Goal: Task Accomplishment & Management: Complete application form

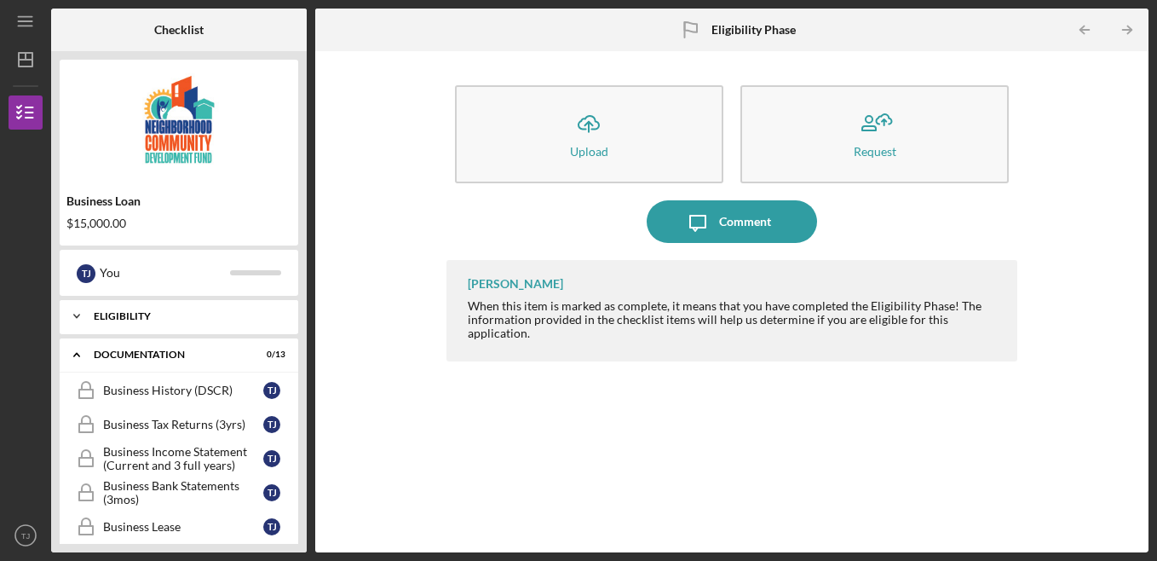
click at [136, 319] on div "Eligibility" at bounding box center [185, 316] width 183 height 10
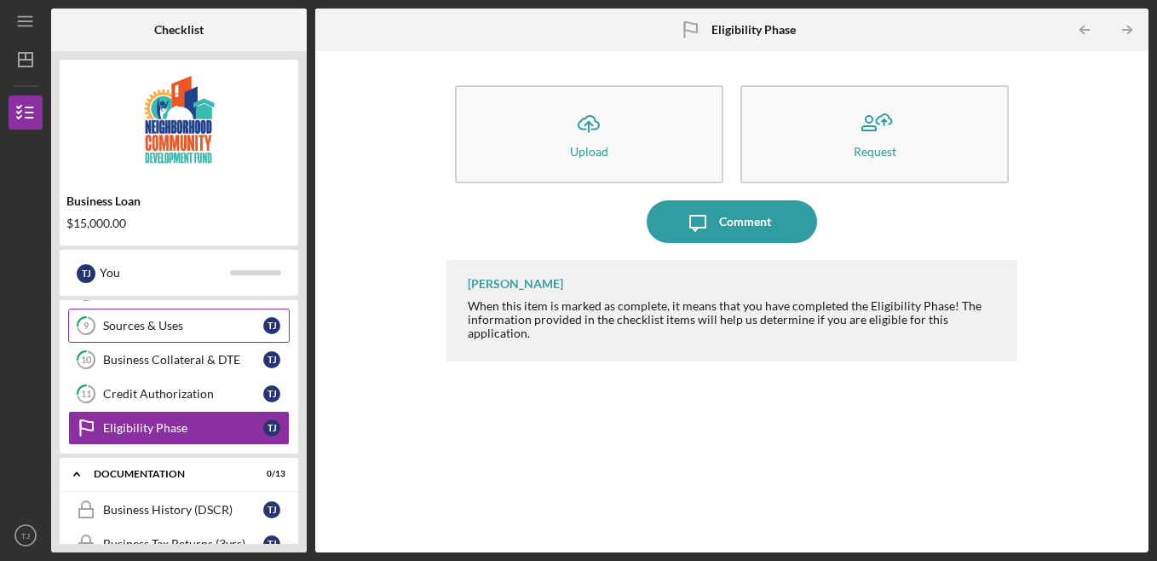
scroll to position [305, 0]
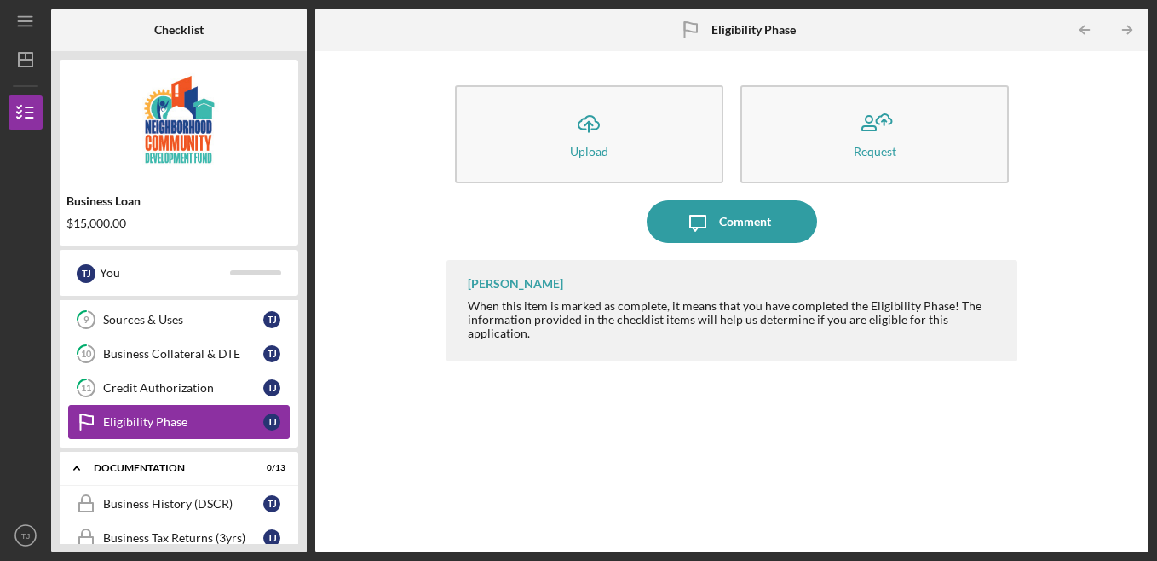
click at [181, 421] on div "Eligibility Phase" at bounding box center [183, 422] width 160 height 14
click at [1133, 27] on icon "Icon/Table Pagination Arrow" at bounding box center [1128, 30] width 38 height 38
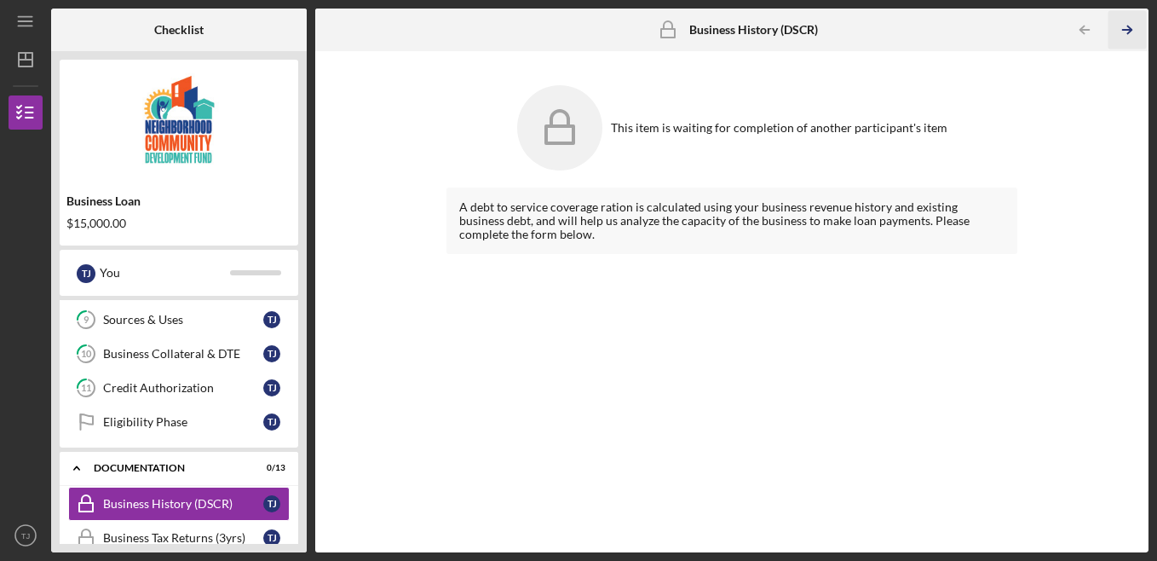
click at [1127, 22] on icon "Icon/Table Pagination Arrow" at bounding box center [1128, 30] width 38 height 38
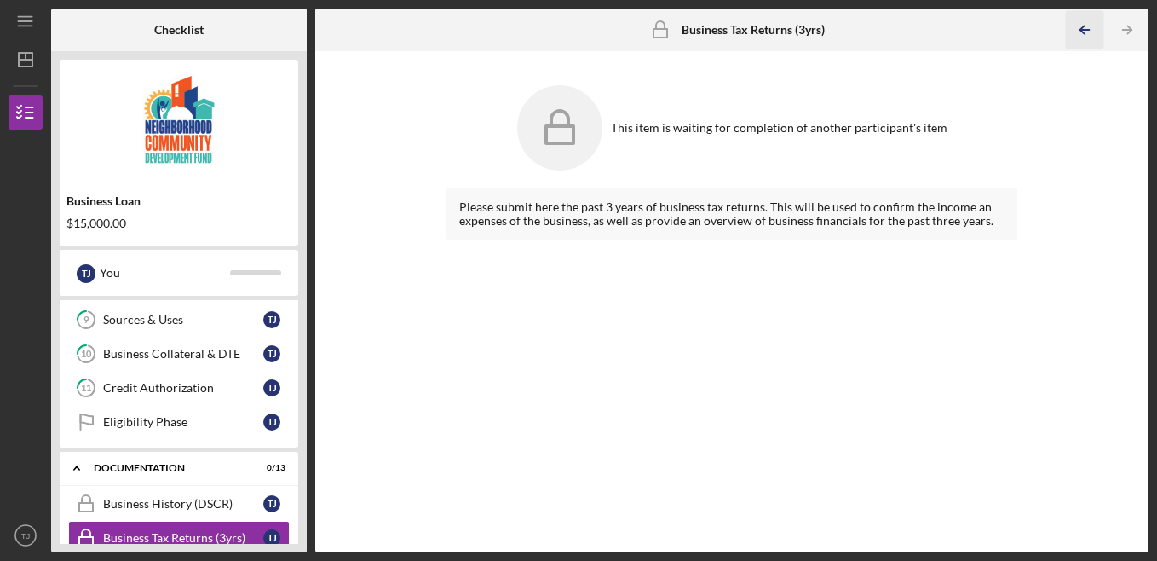
click at [1087, 32] on icon "Icon/Table Pagination Arrow" at bounding box center [1085, 30] width 38 height 38
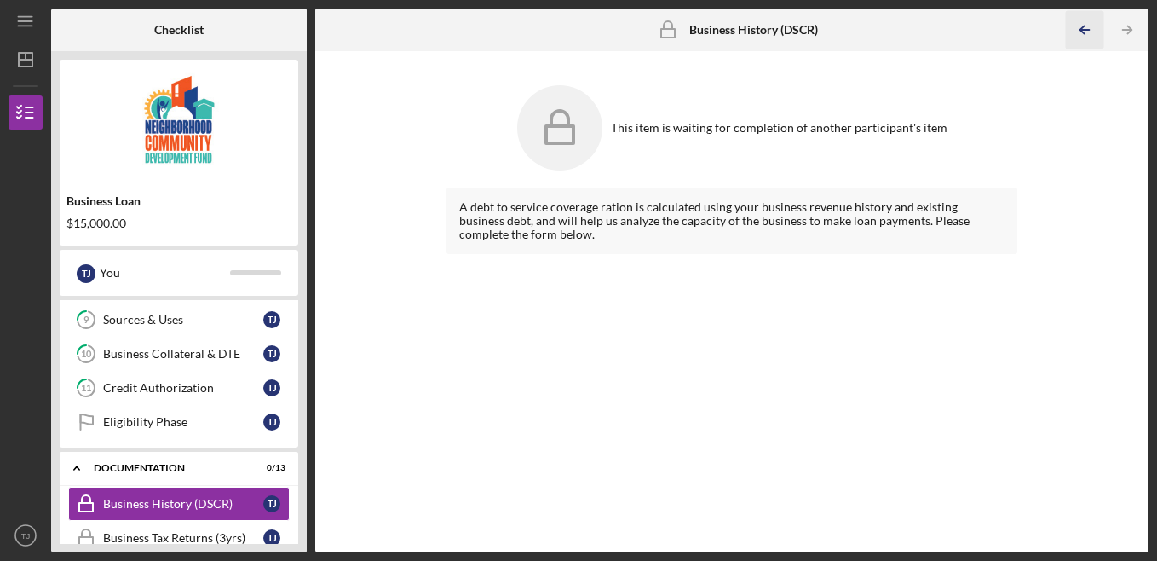
click at [1087, 32] on icon "Icon/Table Pagination Arrow" at bounding box center [1085, 30] width 38 height 38
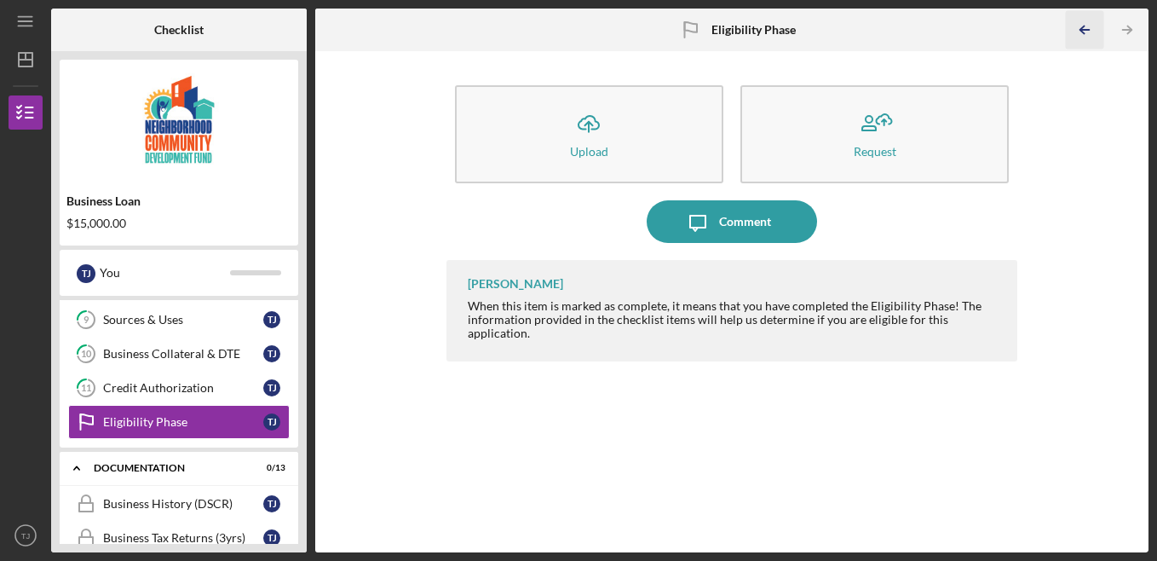
click at [1087, 32] on icon "Icon/Table Pagination Arrow" at bounding box center [1085, 30] width 38 height 38
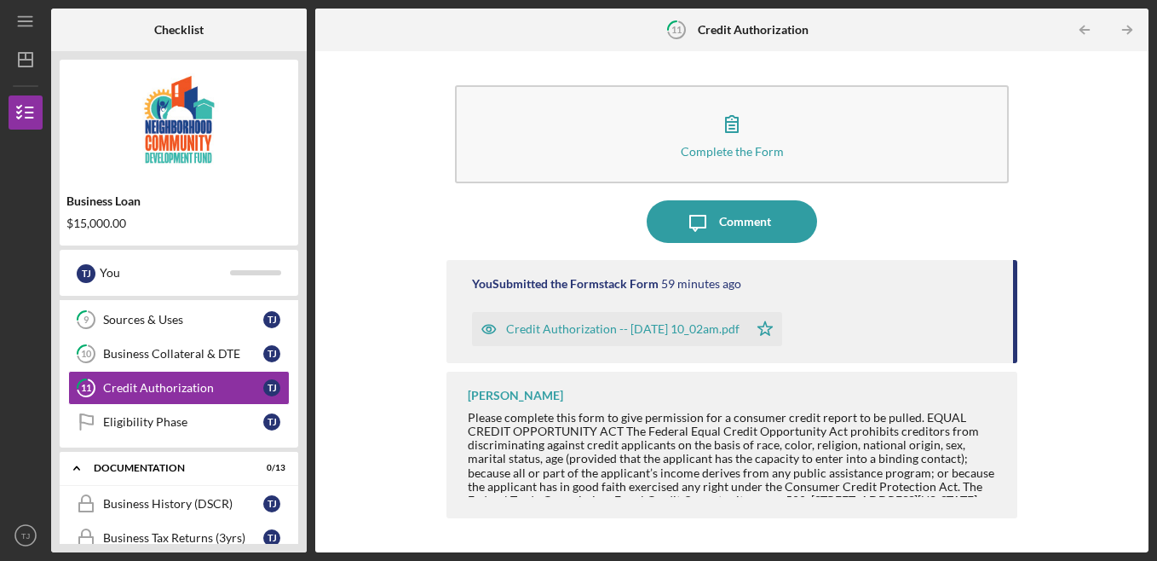
click at [1087, 32] on icon "Icon/Table Pagination Arrow" at bounding box center [1085, 30] width 38 height 38
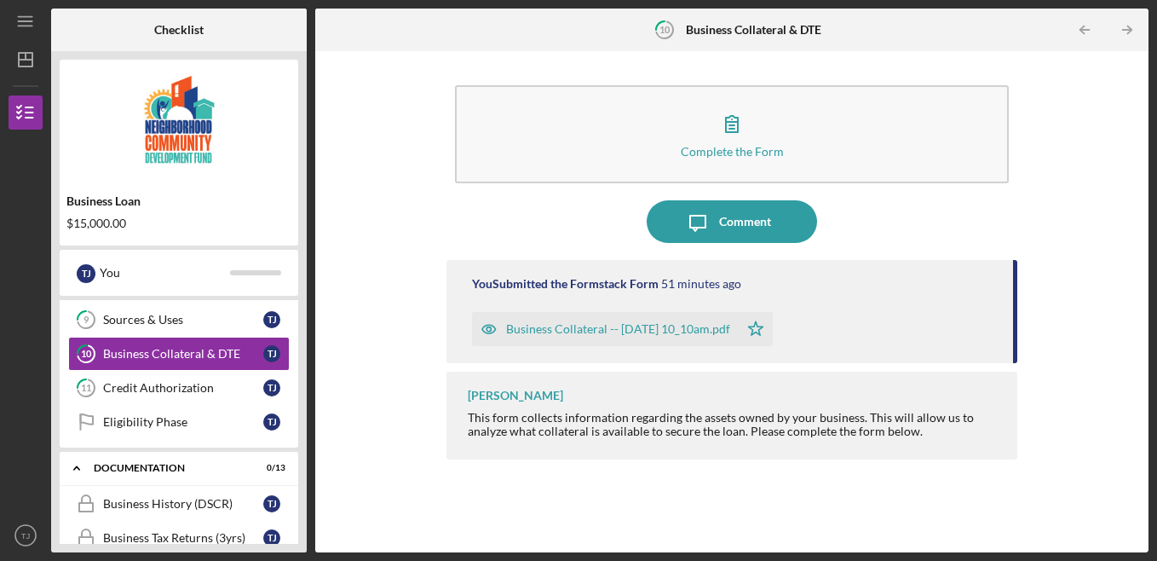
click at [1087, 32] on icon "Icon/Table Pagination Arrow" at bounding box center [1085, 30] width 38 height 38
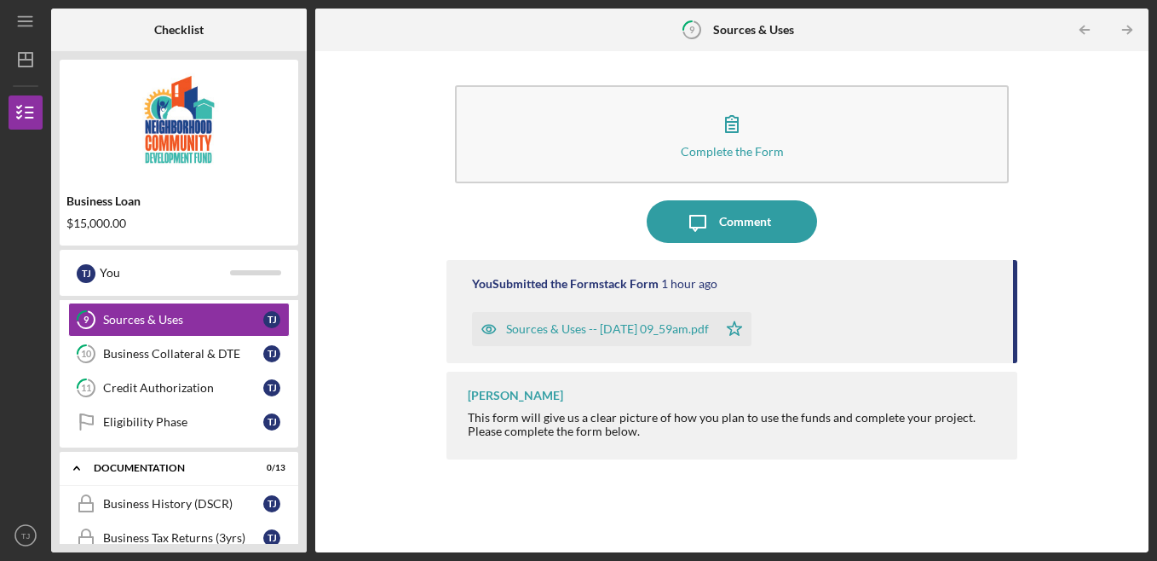
click at [1087, 32] on icon "Icon/Table Pagination Arrow" at bounding box center [1085, 30] width 38 height 38
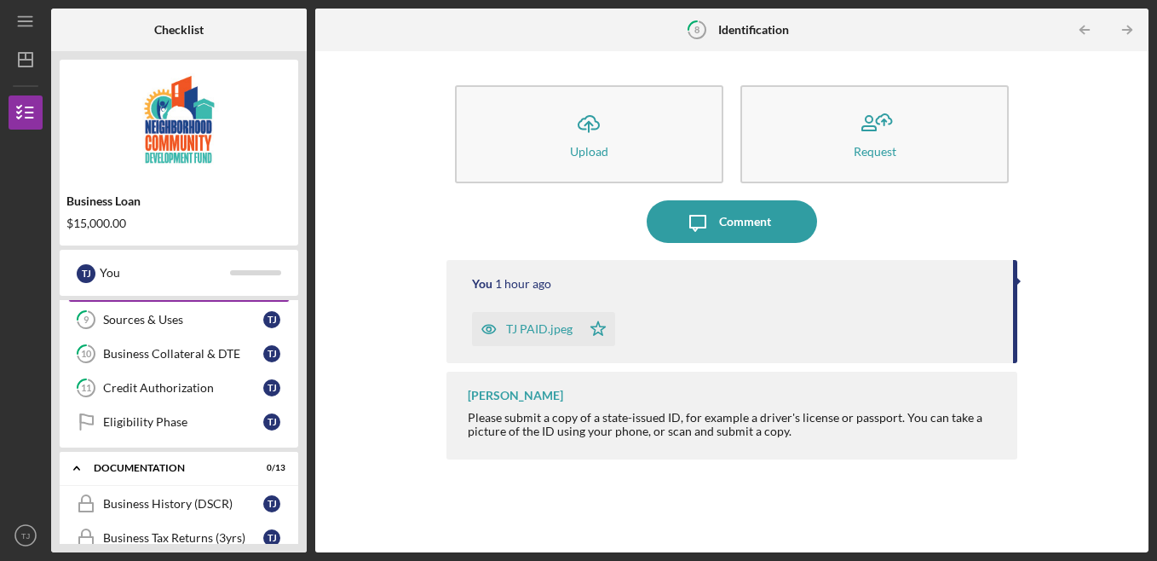
click at [1087, 32] on icon "Icon/Table Pagination Arrow" at bounding box center [1085, 30] width 38 height 38
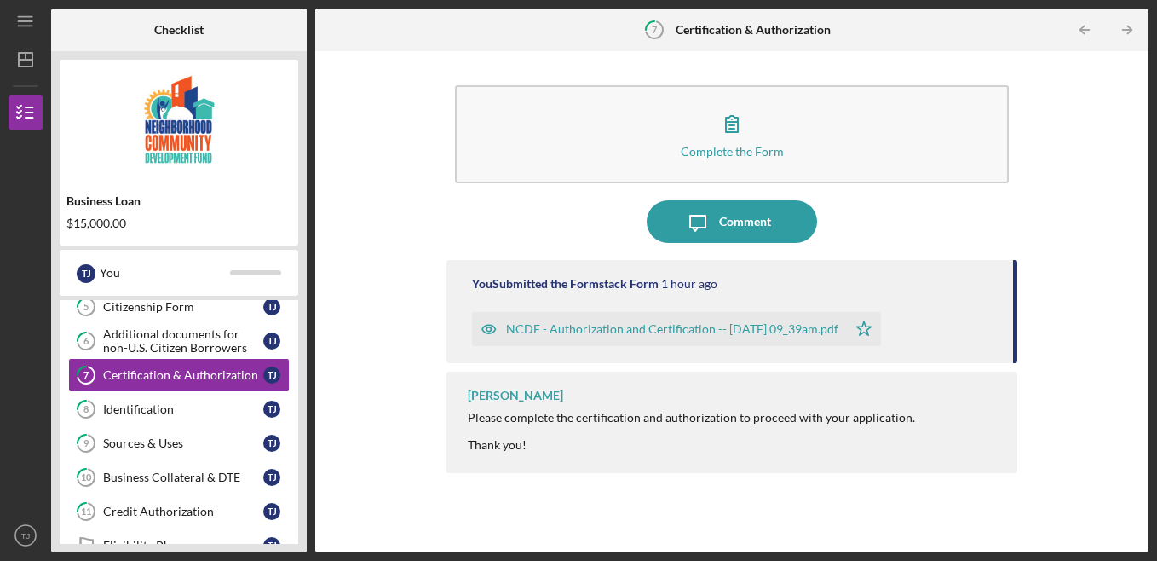
scroll to position [135, 0]
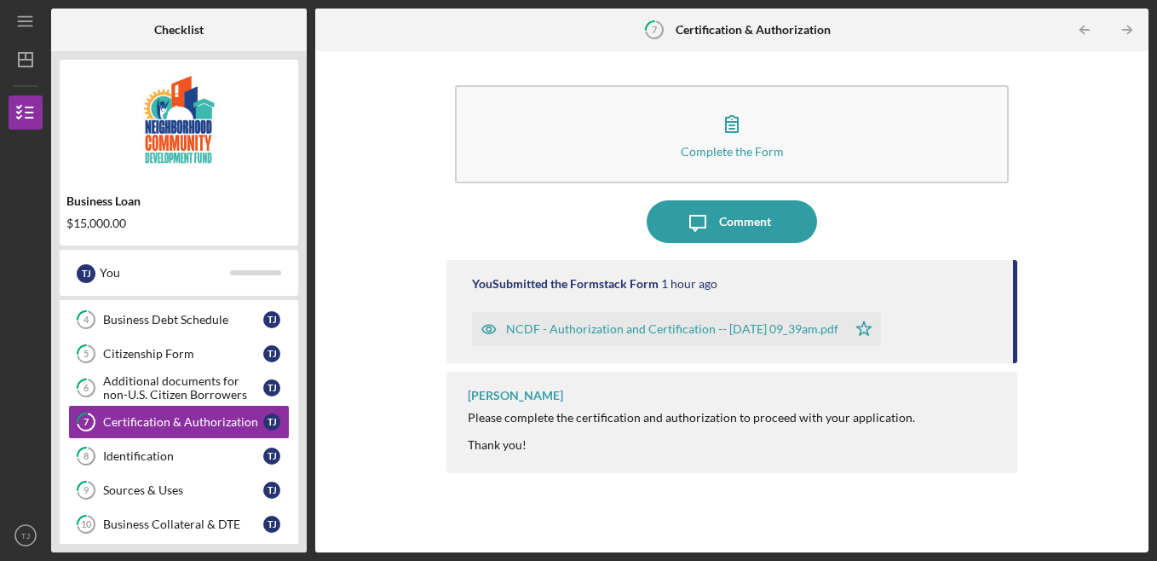
click at [1087, 32] on icon "Icon/Table Pagination Arrow" at bounding box center [1085, 30] width 38 height 38
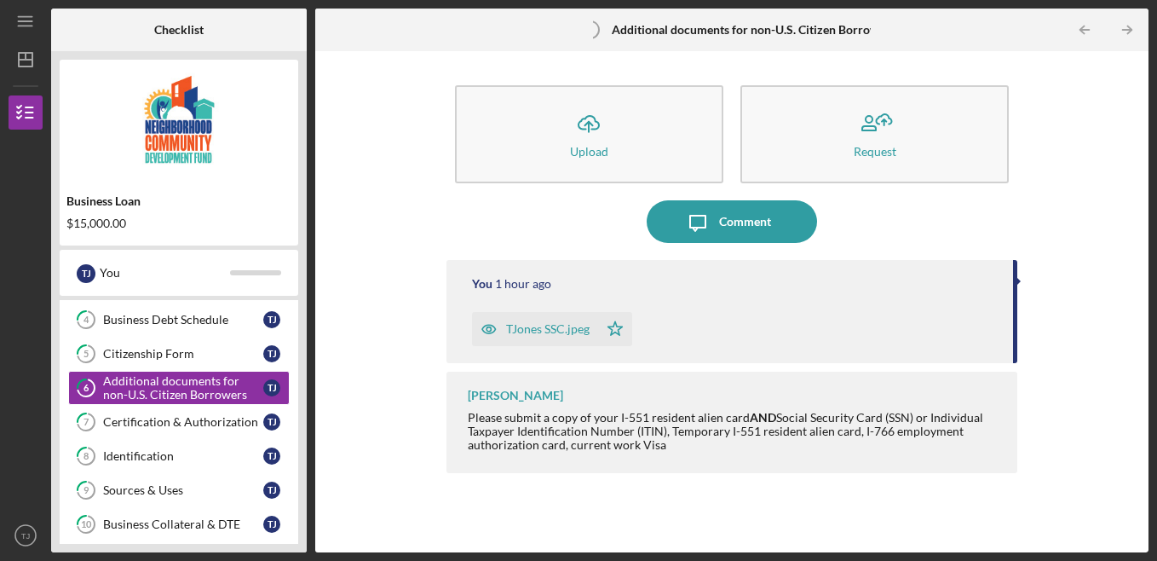
click at [1087, 32] on icon "Icon/Table Pagination Arrow" at bounding box center [1085, 30] width 38 height 38
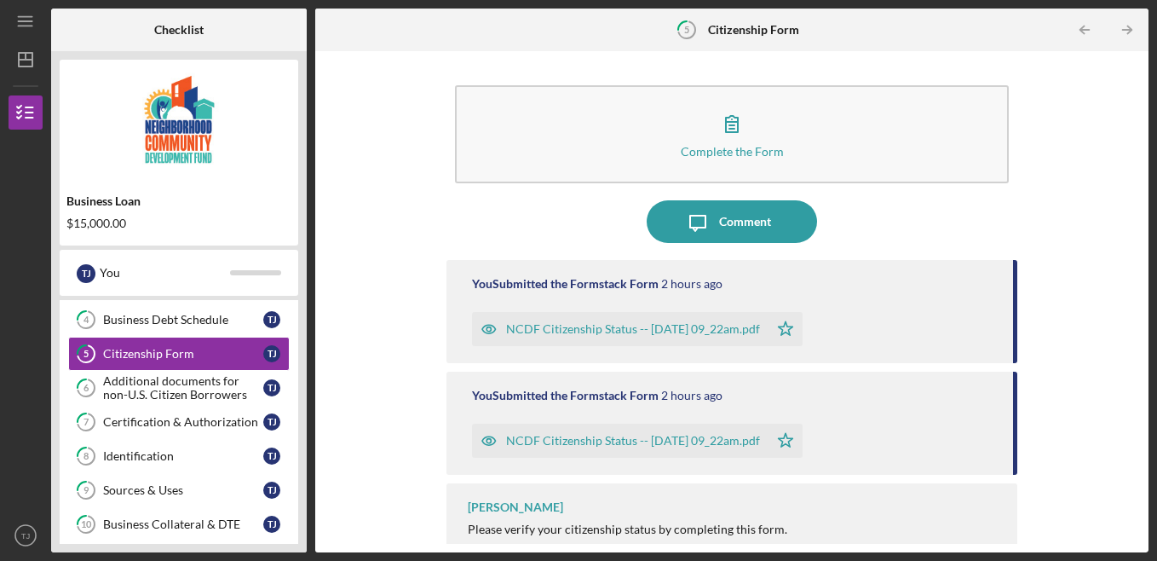
click at [1087, 32] on icon "Icon/Table Pagination Arrow" at bounding box center [1085, 30] width 38 height 38
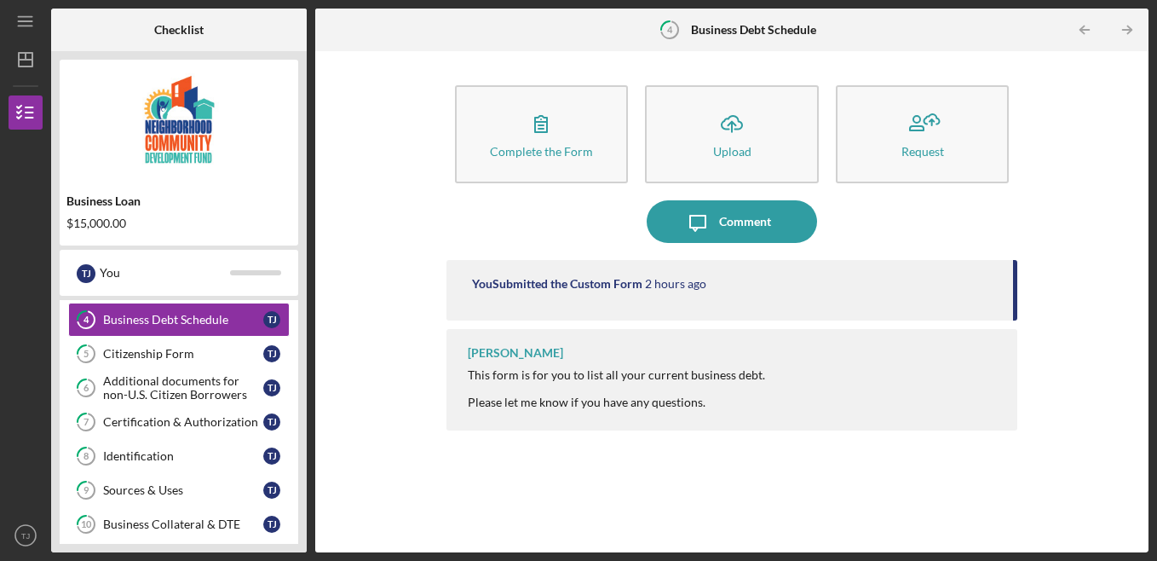
click at [1087, 32] on icon "Icon/Table Pagination Arrow" at bounding box center [1085, 30] width 38 height 38
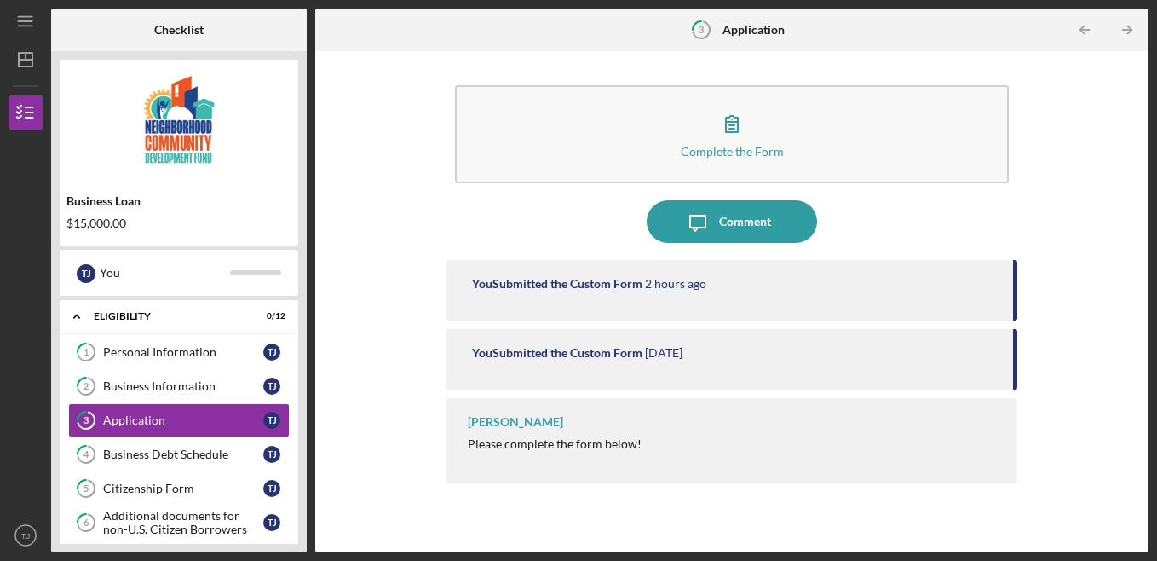
click at [968, 459] on div "[PERSON_NAME] Please complete the form below!" at bounding box center [733, 440] width 572 height 85
click at [955, 424] on div "[PERSON_NAME] Please complete the form below!" at bounding box center [733, 440] width 572 height 85
click at [26, 25] on icon "Icon/Menu" at bounding box center [26, 22] width 38 height 38
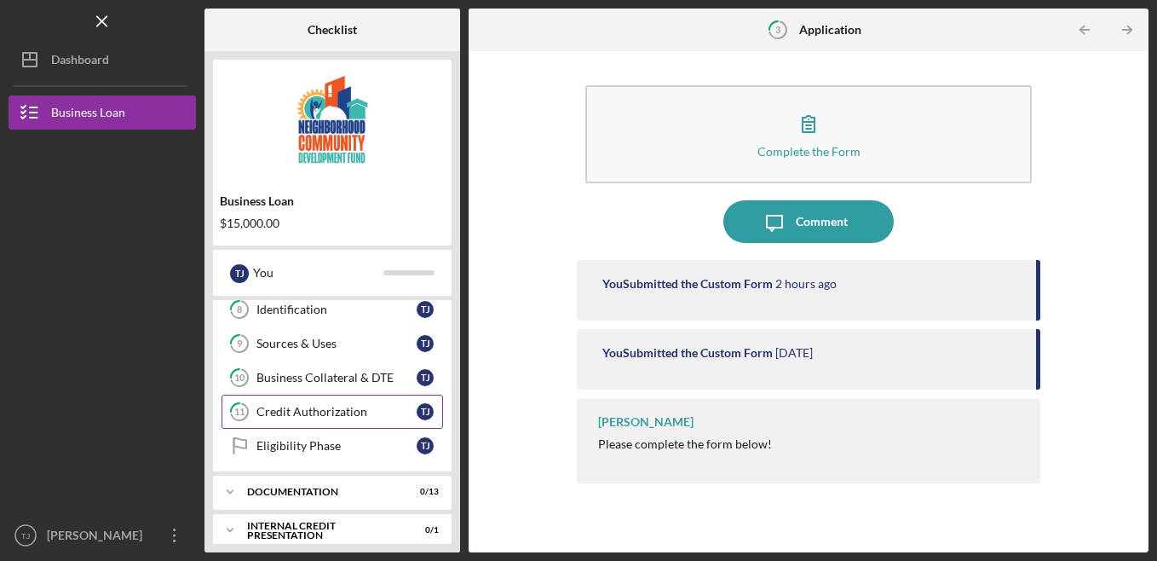
scroll to position [294, 0]
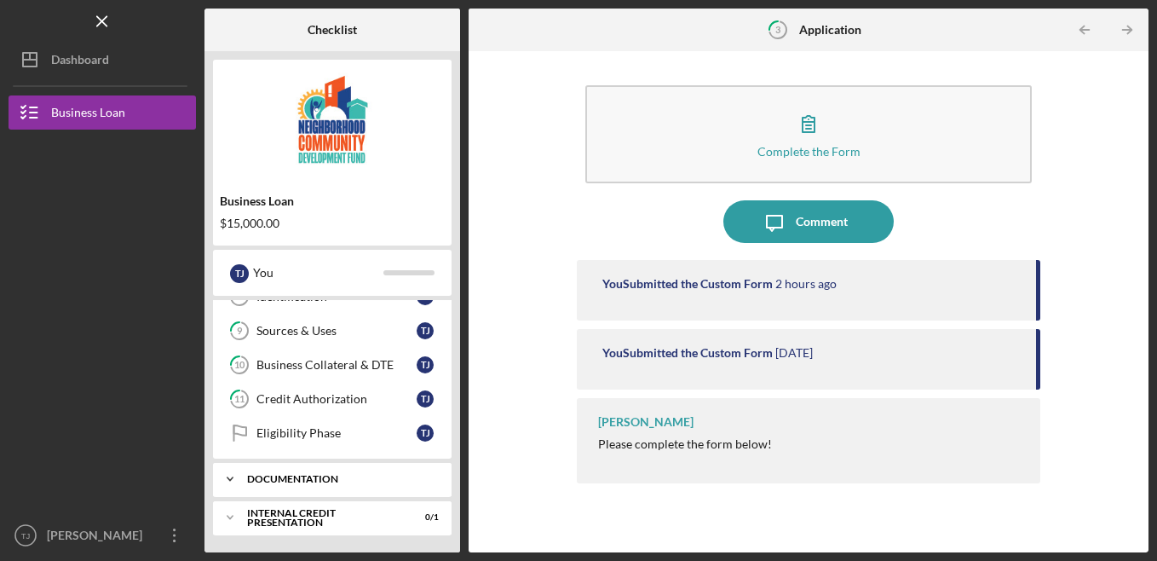
click at [258, 476] on div "documentation" at bounding box center [338, 479] width 183 height 10
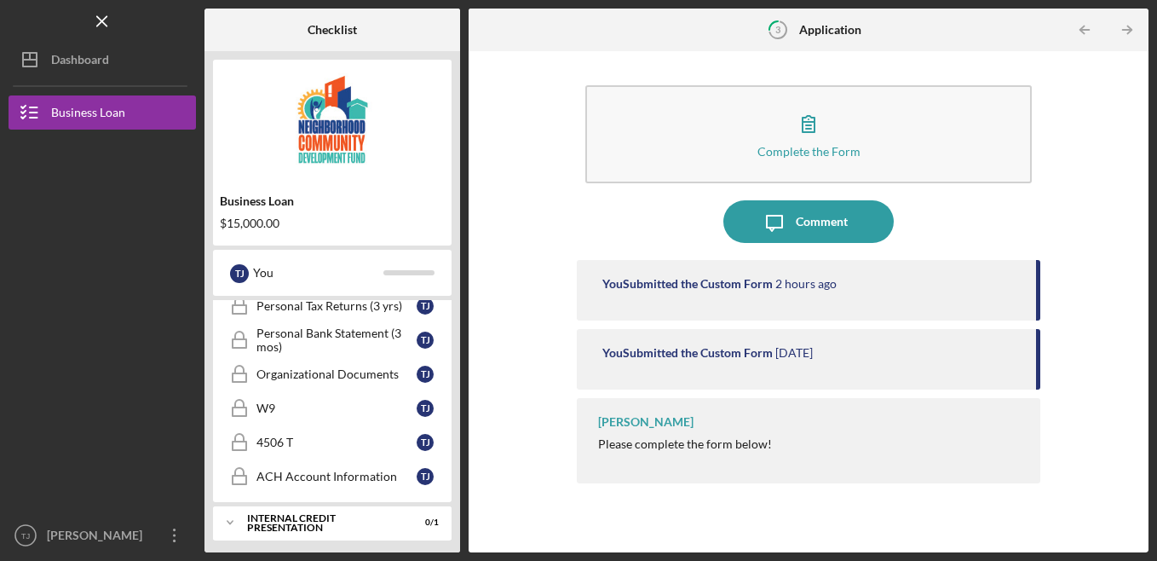
scroll to position [747, 0]
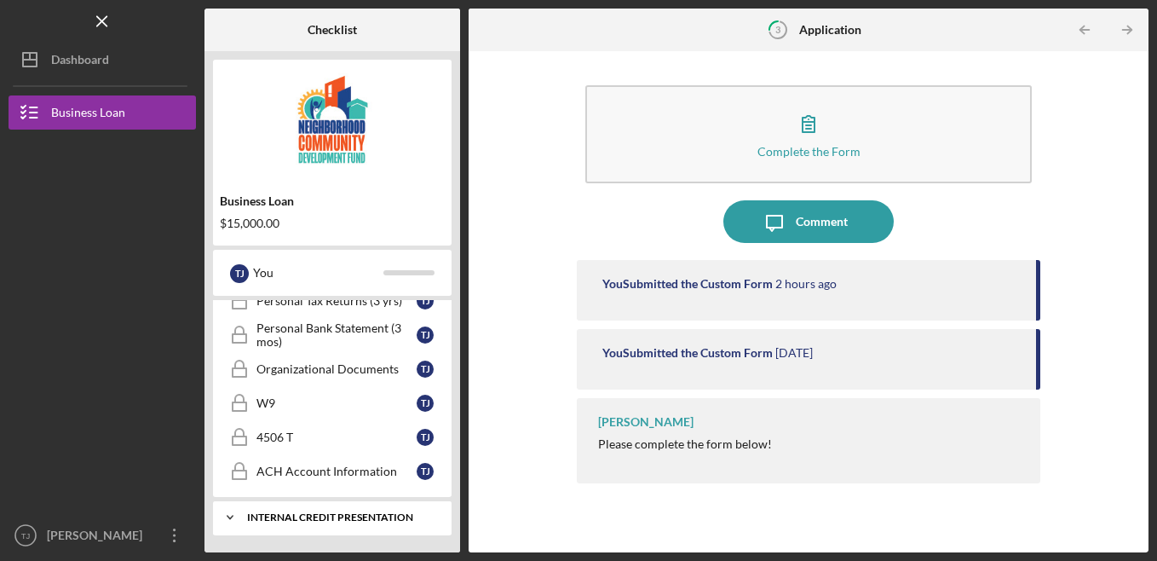
click at [341, 513] on div "Internal Credit Presentation" at bounding box center [338, 517] width 183 height 10
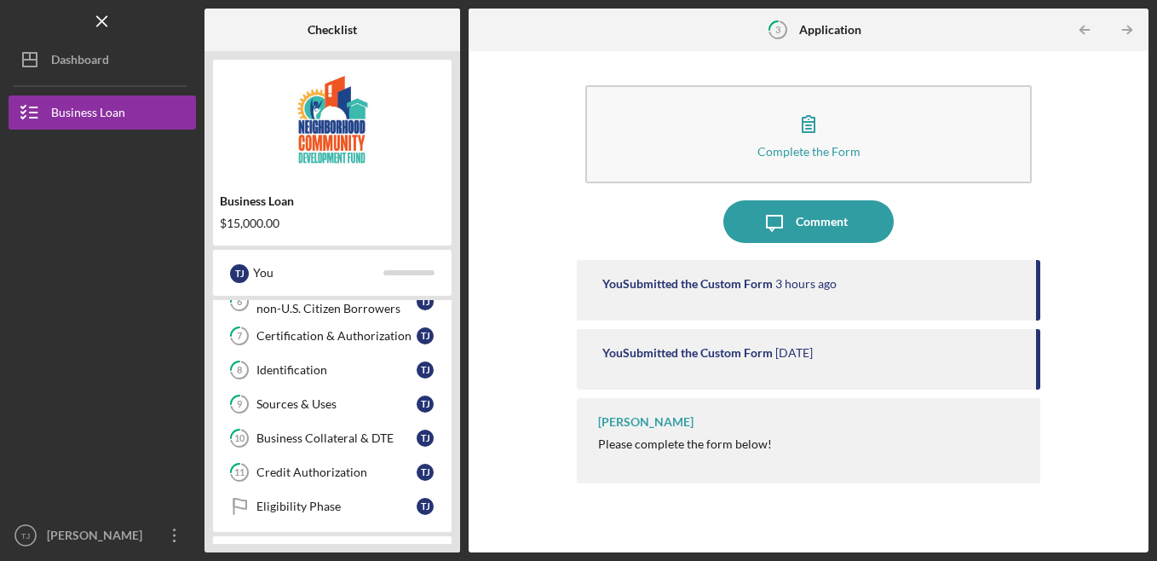
scroll to position [294, 0]
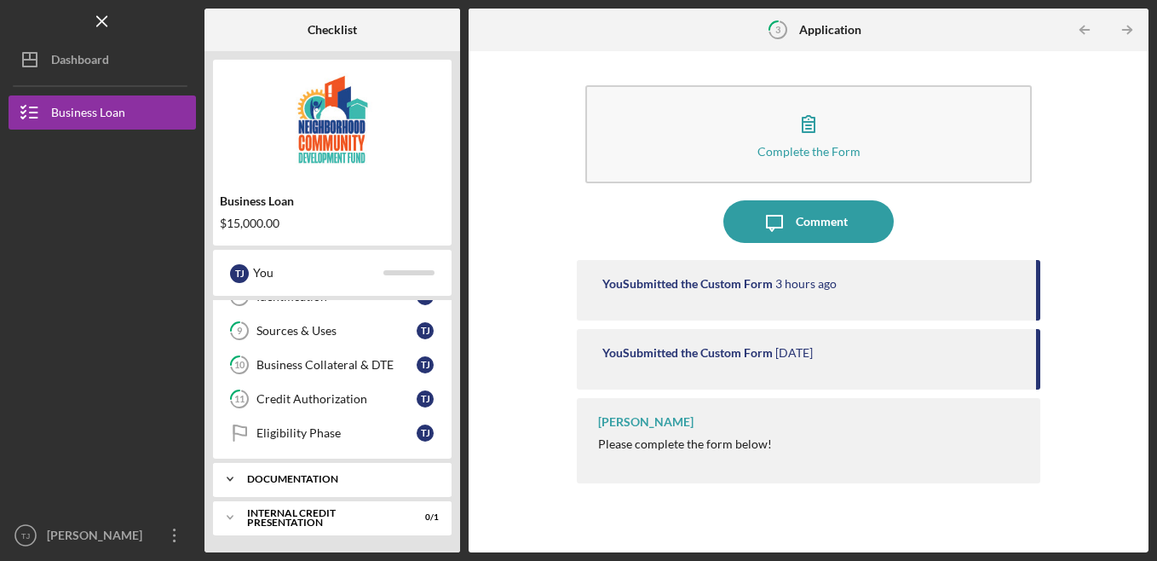
click at [295, 485] on div "Icon/Expander documentation 0 / 13" at bounding box center [332, 479] width 239 height 34
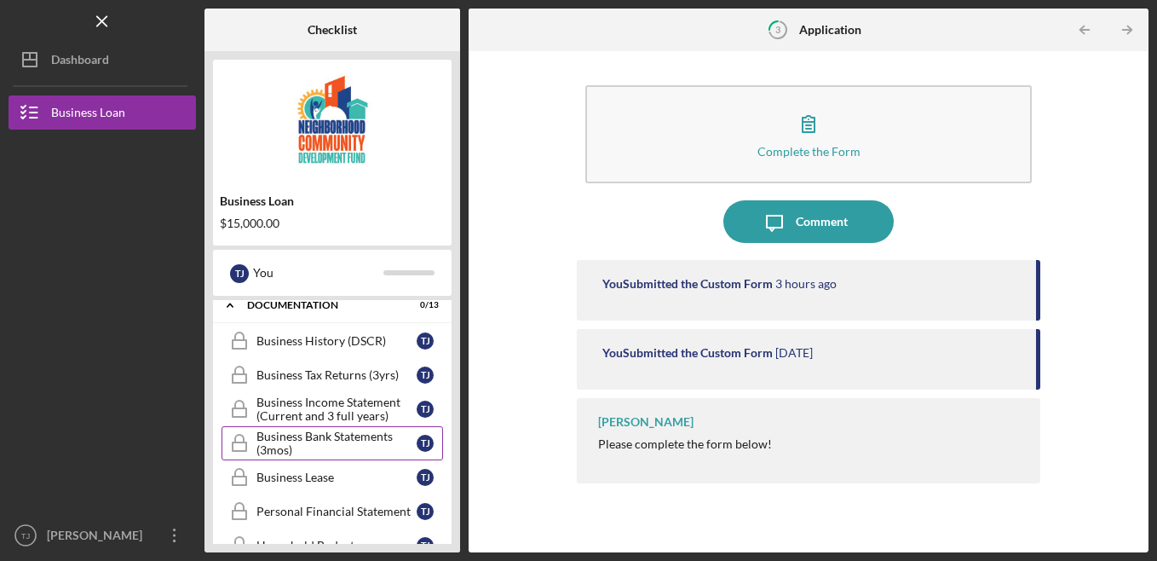
scroll to position [550, 0]
